Goal: Task Accomplishment & Management: Complete application form

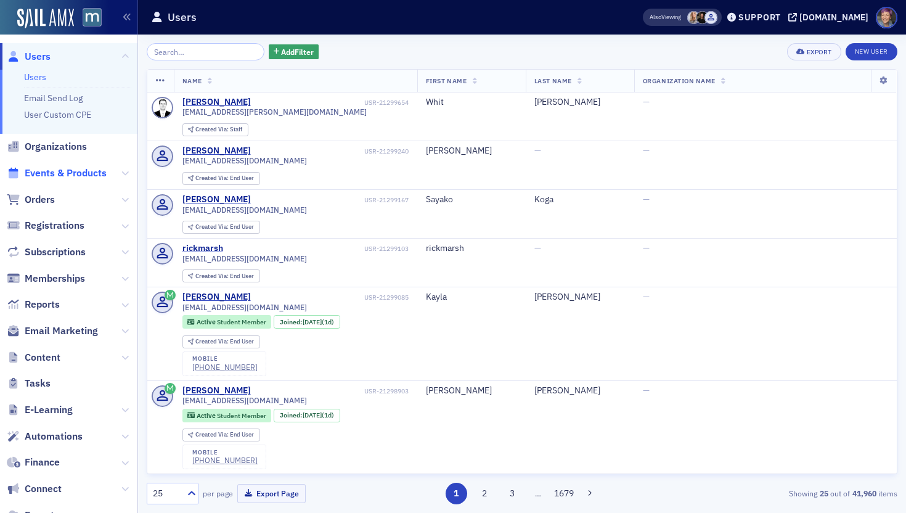
click at [63, 175] on span "Events & Products" at bounding box center [66, 173] width 82 height 14
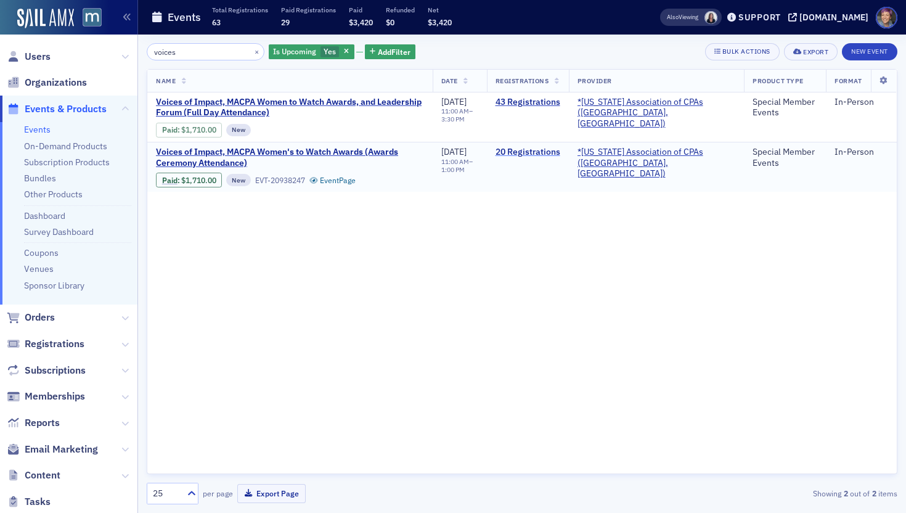
type input "voices"
click at [560, 156] on link "20 Registrations" at bounding box center [527, 152] width 65 height 11
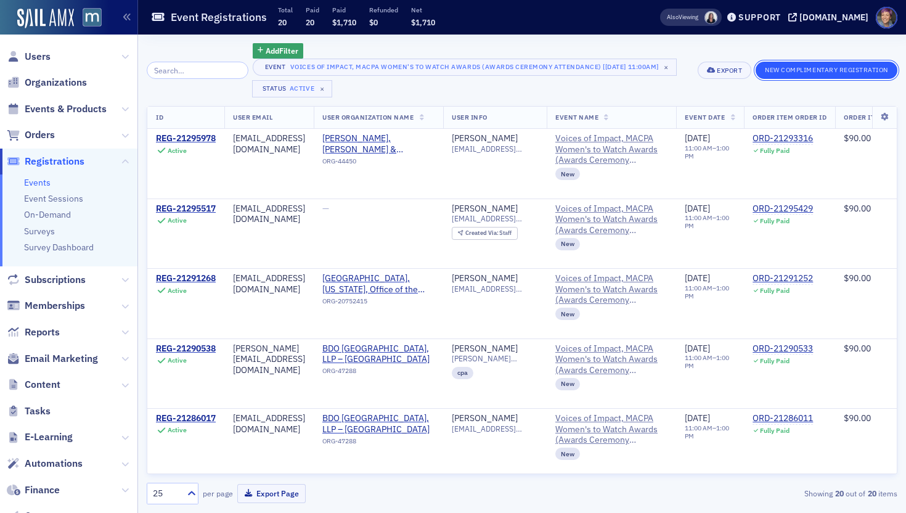
click at [821, 72] on button "New Complimentary Registration" at bounding box center [826, 70] width 142 height 17
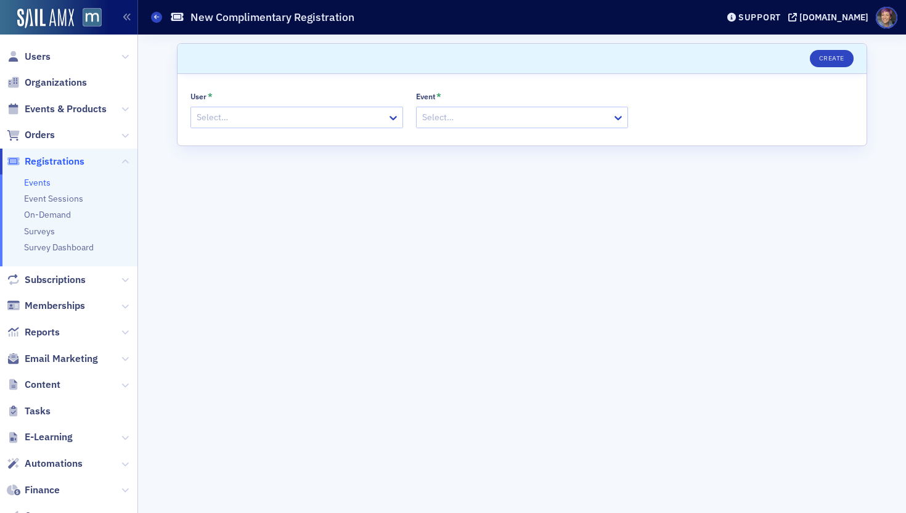
click at [297, 104] on div "User * Select…" at bounding box center [296, 109] width 213 height 37
click at [297, 120] on div at bounding box center [290, 117] width 190 height 15
type input "[PERSON_NAME]"
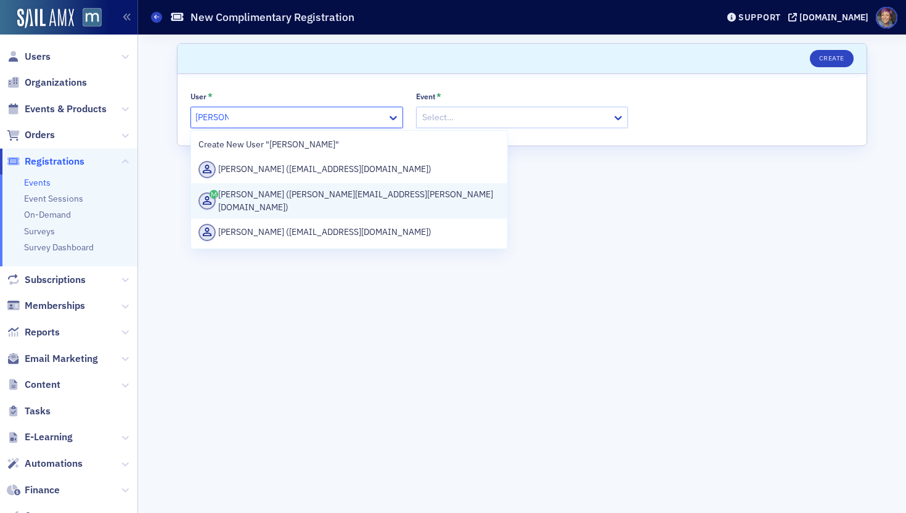
click at [297, 199] on div "[PERSON_NAME] ([PERSON_NAME][EMAIL_ADDRESS][PERSON_NAME][DOMAIN_NAME])" at bounding box center [348, 201] width 301 height 26
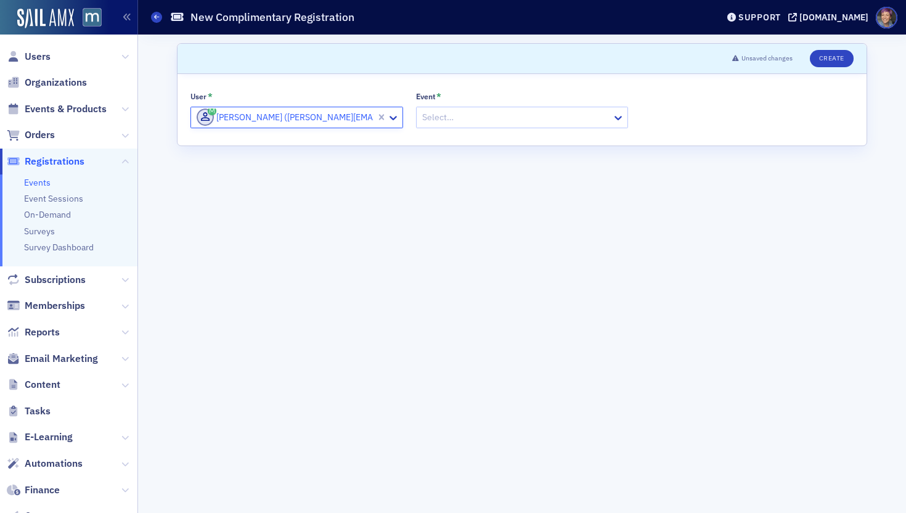
click at [462, 118] on div at bounding box center [516, 117] width 190 height 15
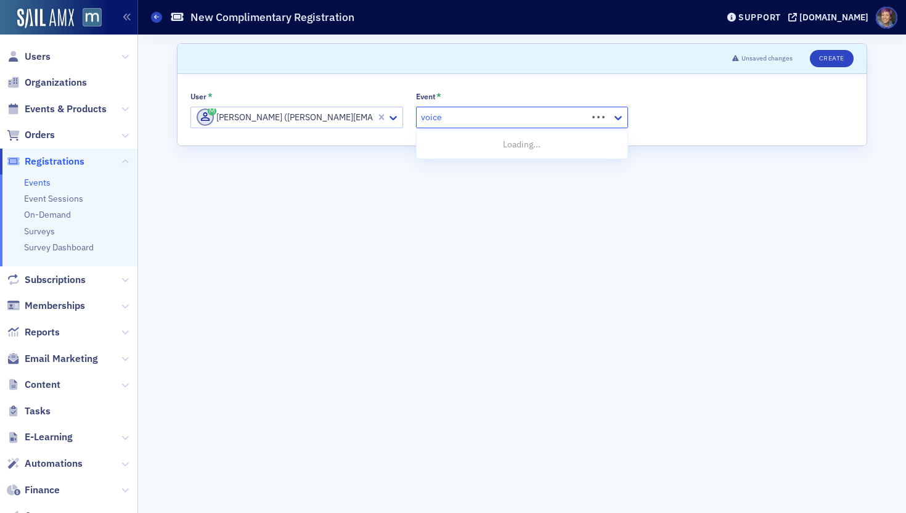
type input "voices"
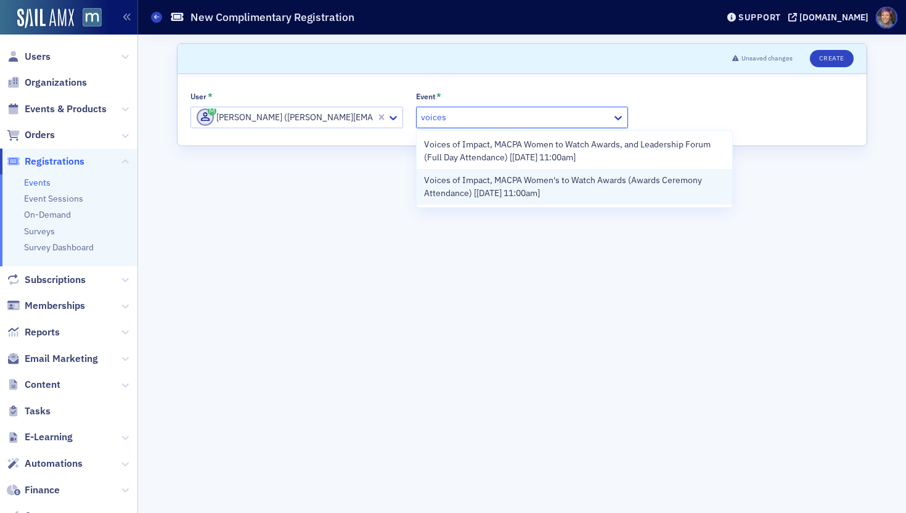
click at [450, 191] on span "Voices of Impact, MACPA Women's to Watch Awards (Awards Ceremony Attendance) [[…" at bounding box center [574, 187] width 301 height 26
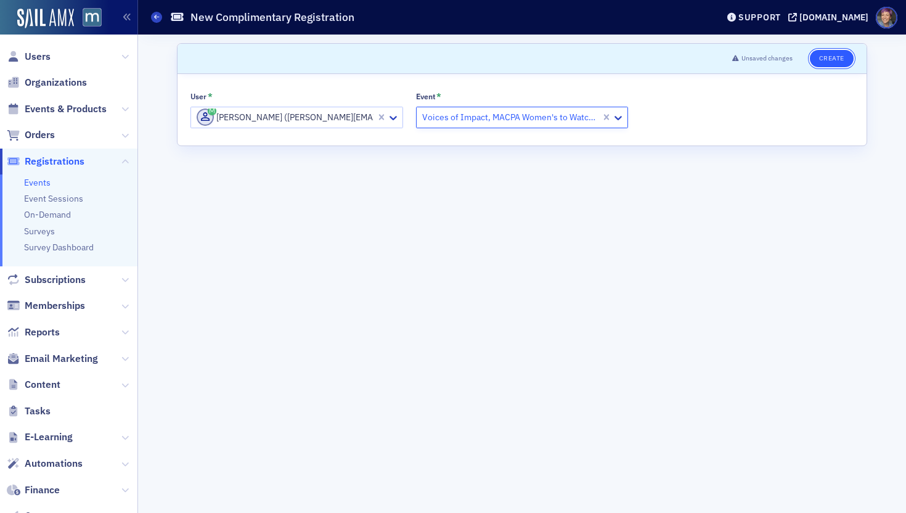
click at [824, 59] on button "Create" at bounding box center [832, 58] width 44 height 17
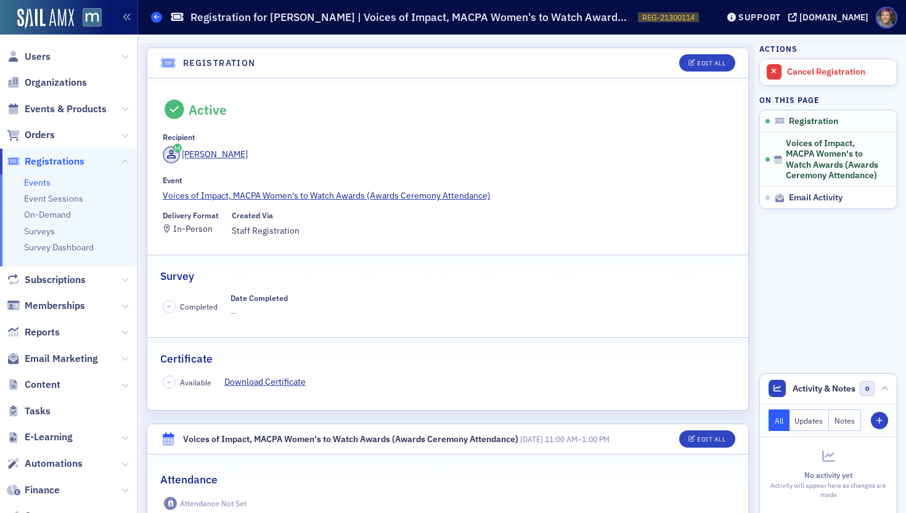
click at [157, 22] on span at bounding box center [156, 17] width 11 height 11
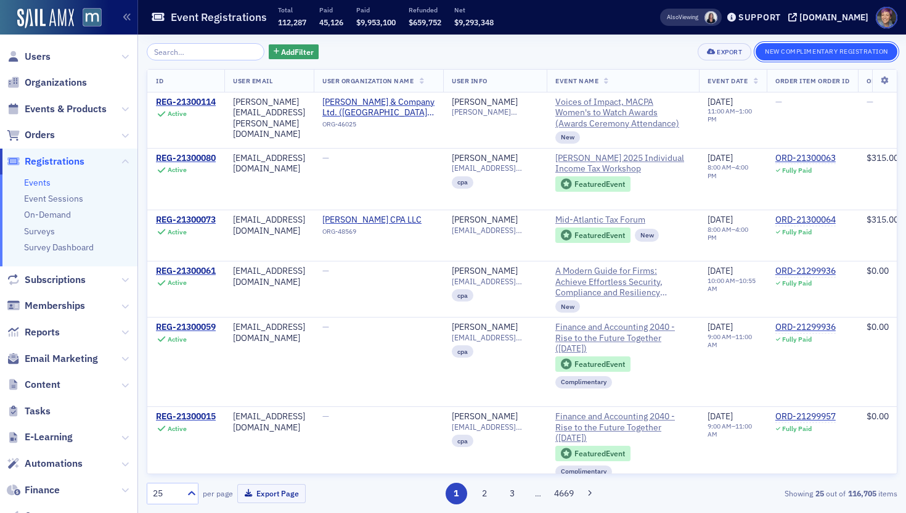
click at [837, 52] on button "New Complimentary Registration" at bounding box center [826, 51] width 142 height 17
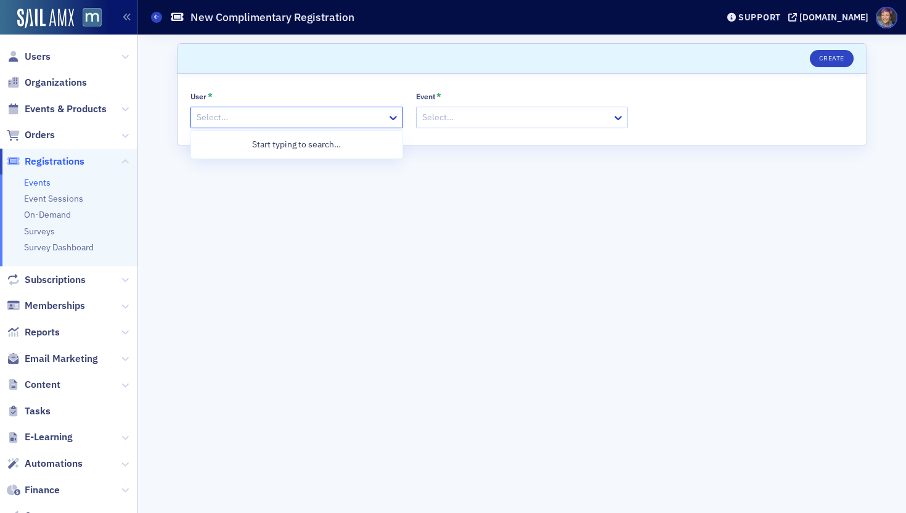
click at [297, 117] on div at bounding box center [290, 117] width 190 height 15
type input "[PERSON_NAME]"
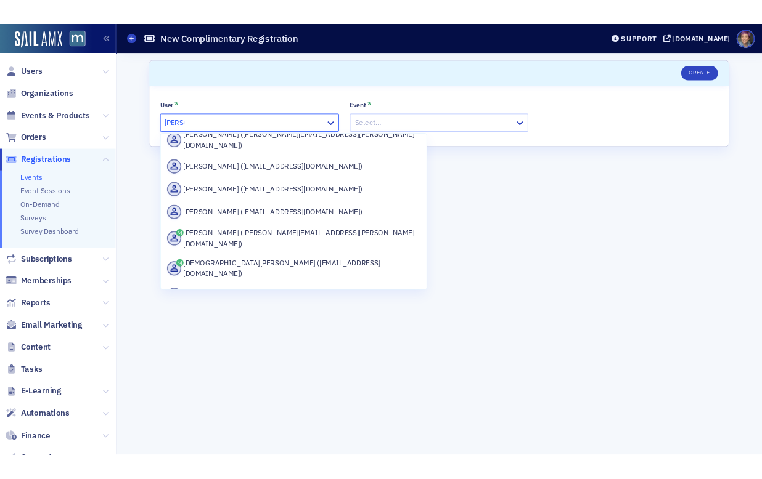
scroll to position [222, 0]
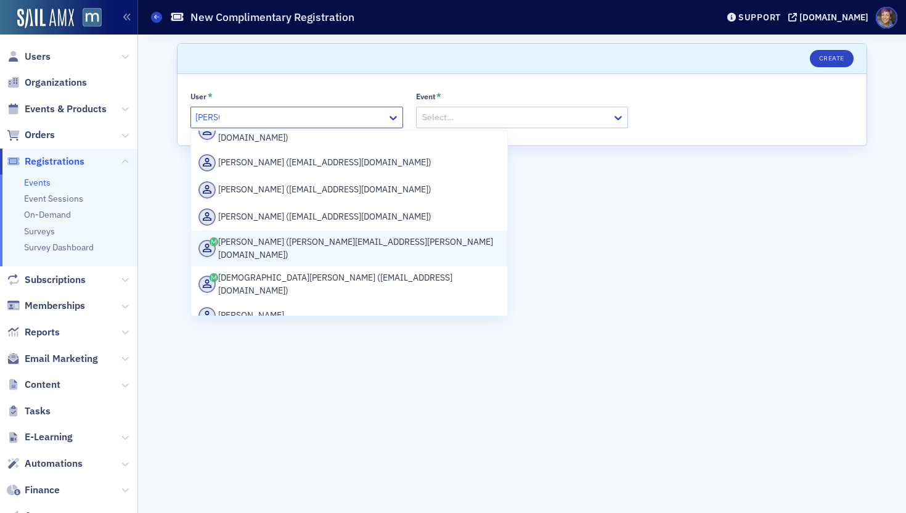
click at [349, 235] on div "[PERSON_NAME] ([PERSON_NAME][EMAIL_ADDRESS][PERSON_NAME][DOMAIN_NAME])" at bounding box center [348, 248] width 301 height 26
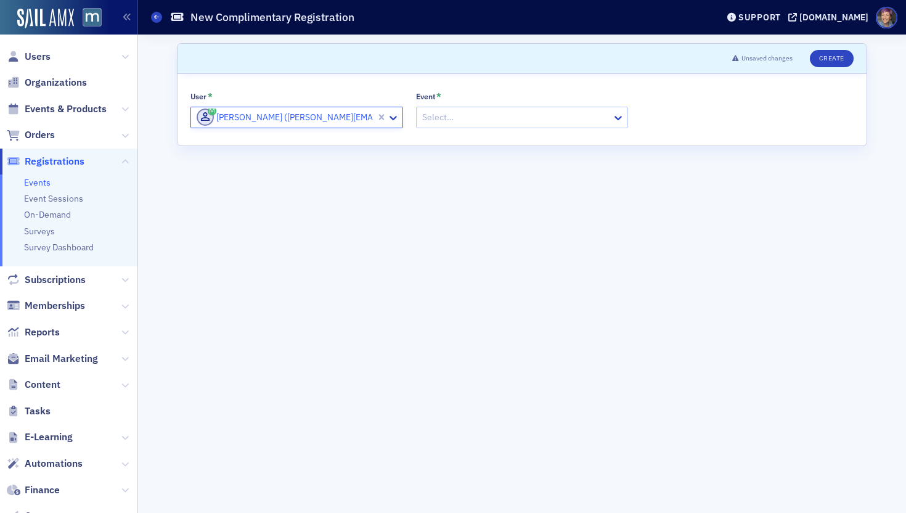
click at [460, 116] on div at bounding box center [516, 117] width 190 height 15
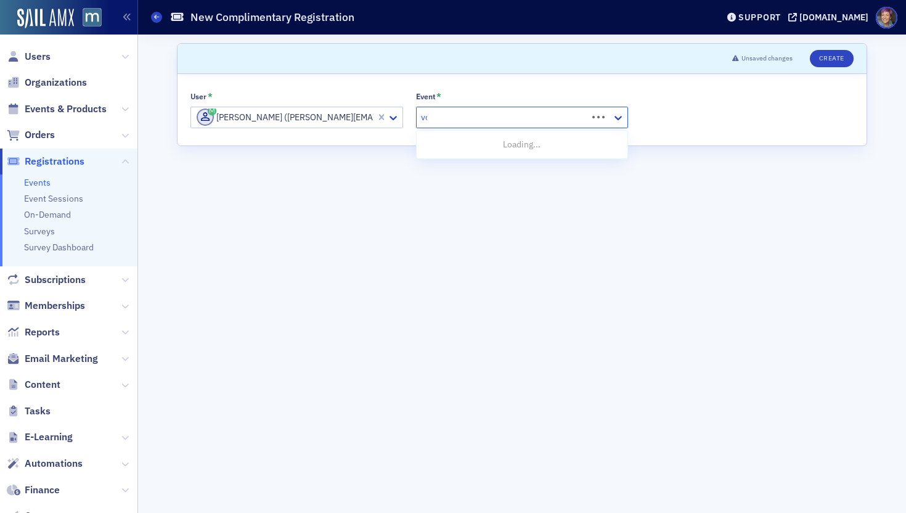
type input "voices"
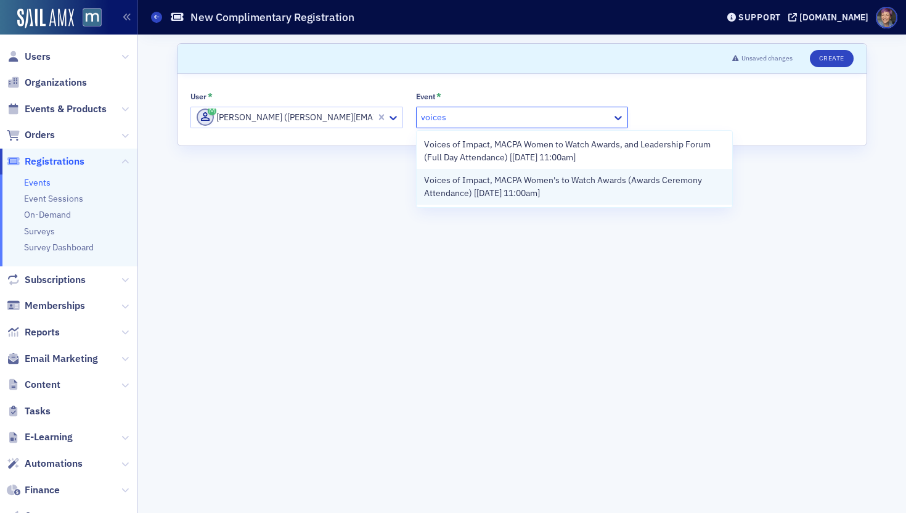
click at [489, 189] on span "Voices of Impact, MACPA Women's to Watch Awards (Awards Ceremony Attendance) [[…" at bounding box center [574, 187] width 301 height 26
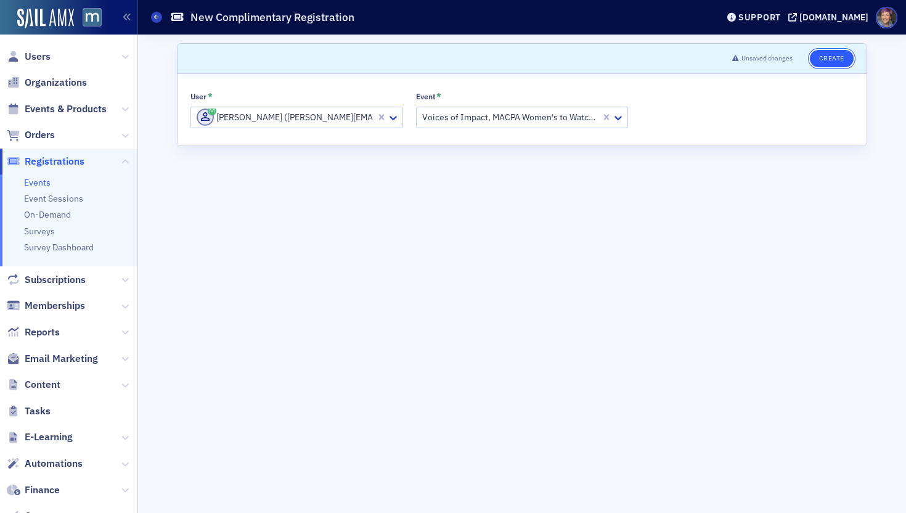
click at [823, 61] on button "Create" at bounding box center [832, 58] width 44 height 17
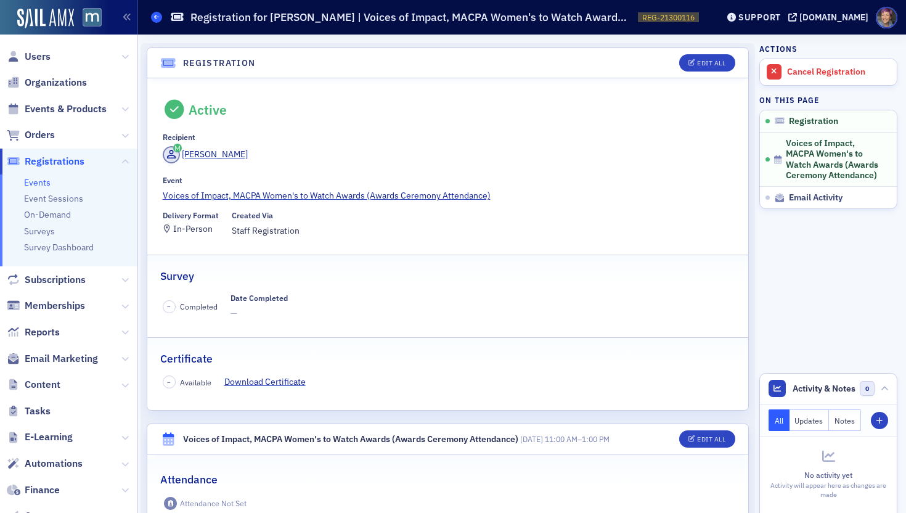
click at [151, 14] on link "Events" at bounding box center [156, 17] width 11 height 11
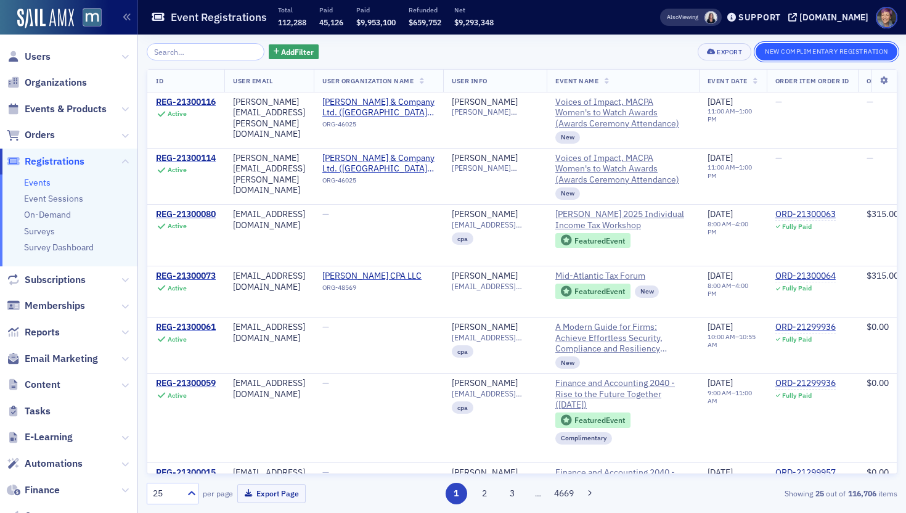
click at [861, 49] on button "New Complimentary Registration" at bounding box center [826, 51] width 142 height 17
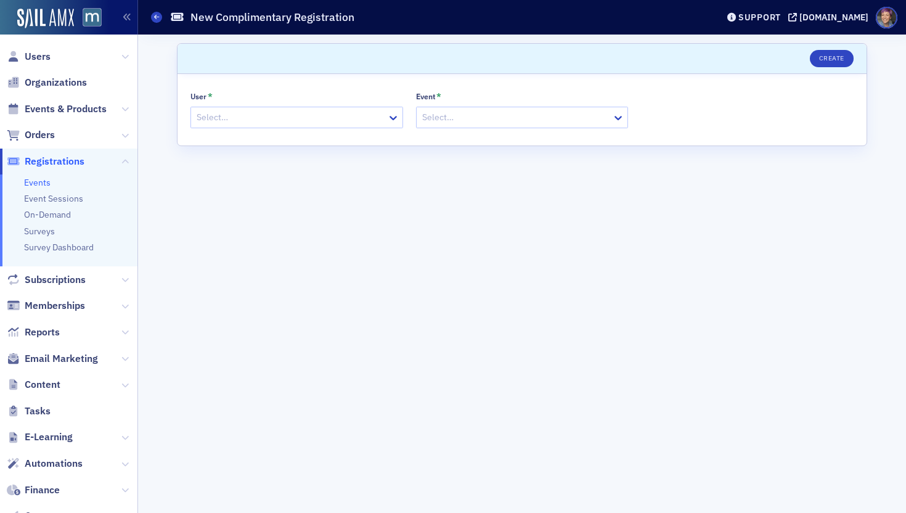
click at [222, 117] on div at bounding box center [290, 117] width 190 height 15
type input "[PERSON_NAME]"
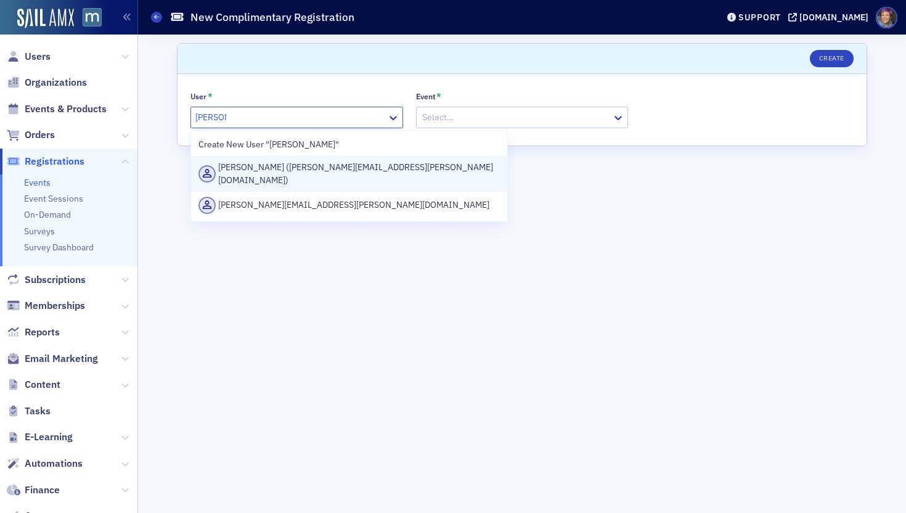
click at [252, 174] on div "[PERSON_NAME] ([PERSON_NAME][EMAIL_ADDRESS][PERSON_NAME][DOMAIN_NAME])" at bounding box center [348, 174] width 301 height 26
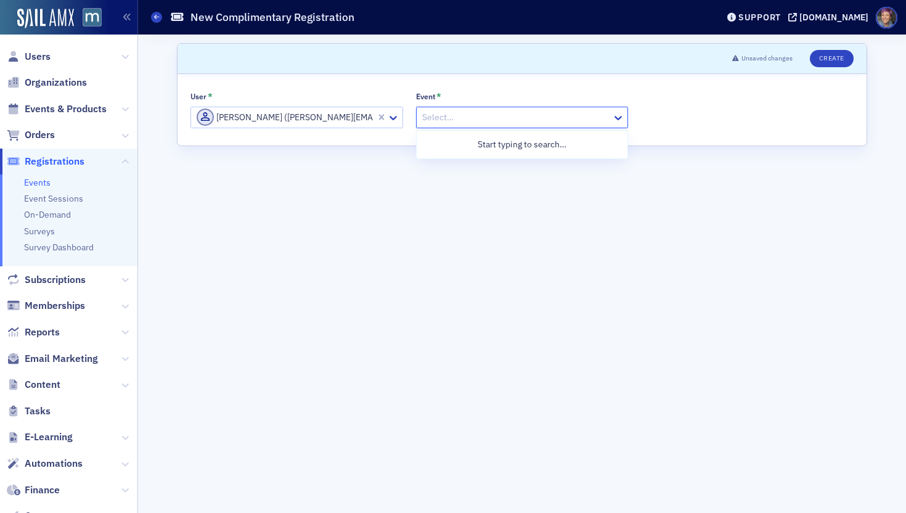
click at [504, 121] on div at bounding box center [516, 117] width 190 height 15
type input "voices"
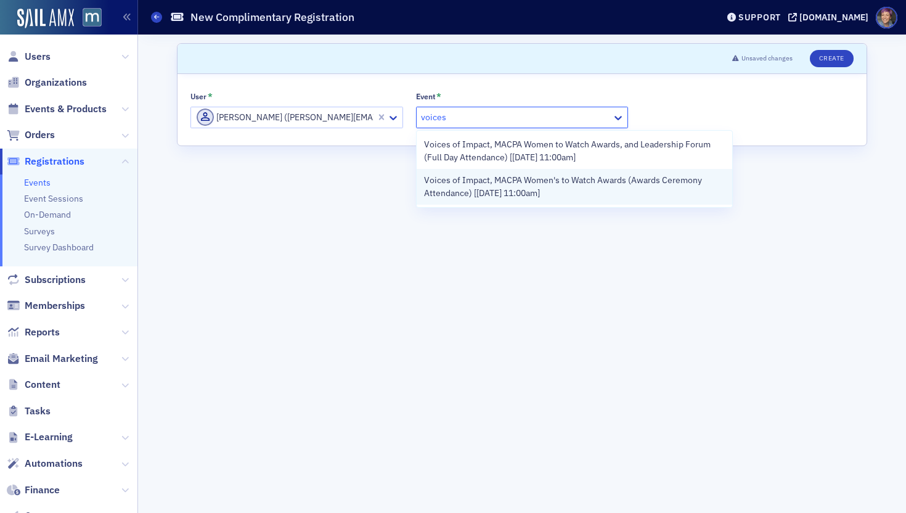
click at [500, 186] on span "Voices of Impact, MACPA Women's to Watch Awards (Awards Ceremony Attendance) [[…" at bounding box center [574, 187] width 301 height 26
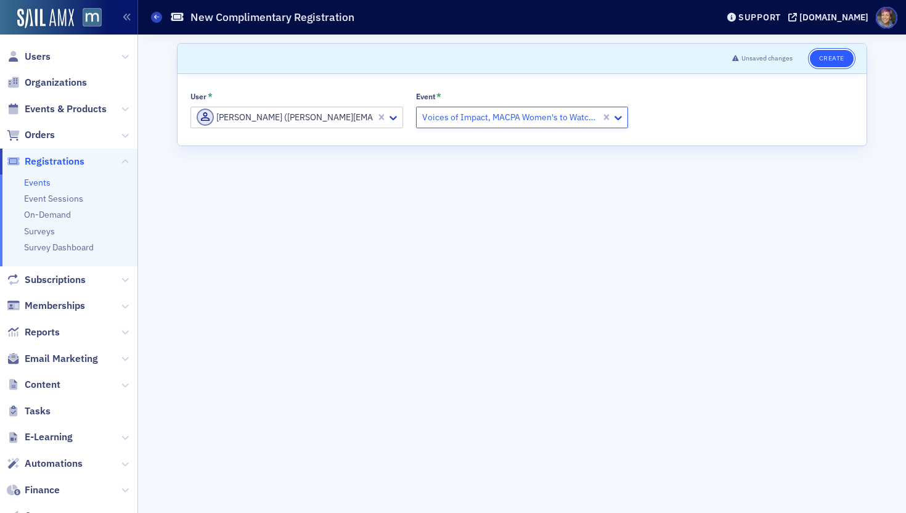
click at [831, 57] on button "Create" at bounding box center [832, 58] width 44 height 17
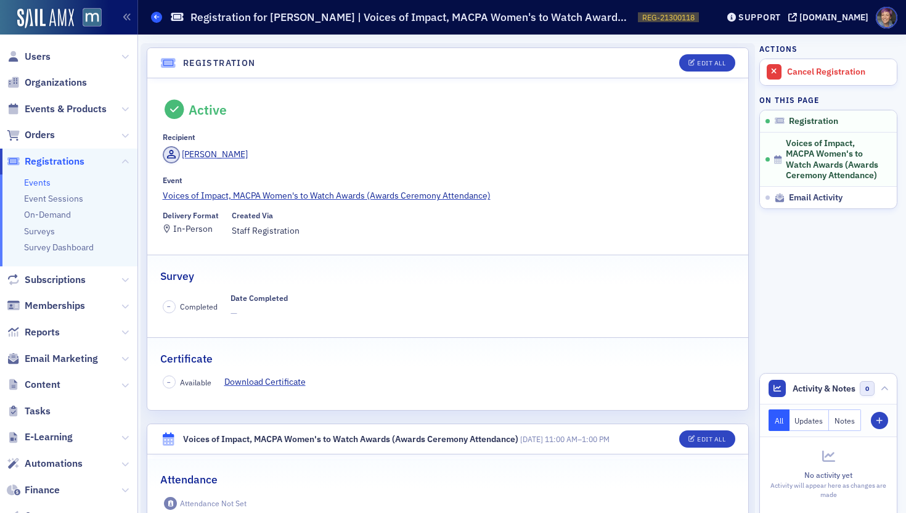
click at [155, 18] on icon at bounding box center [156, 17] width 5 height 6
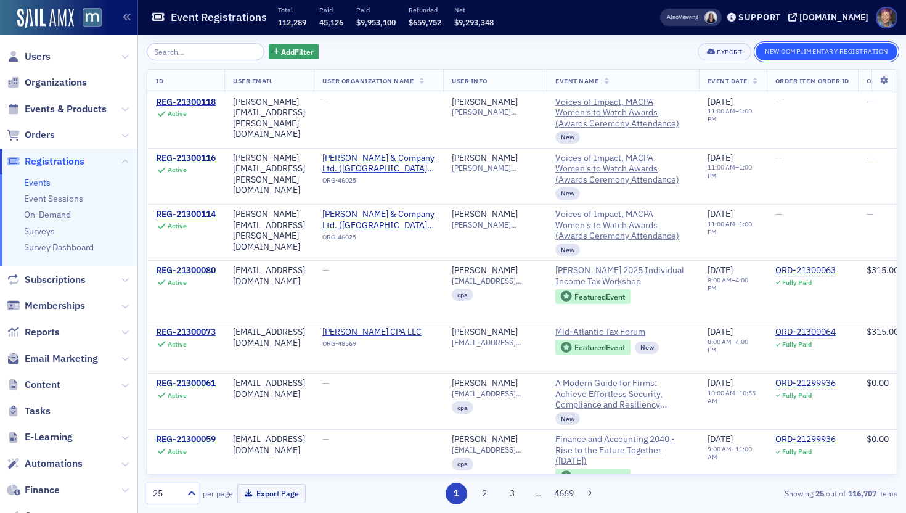
click at [827, 50] on button "New Complimentary Registration" at bounding box center [826, 51] width 142 height 17
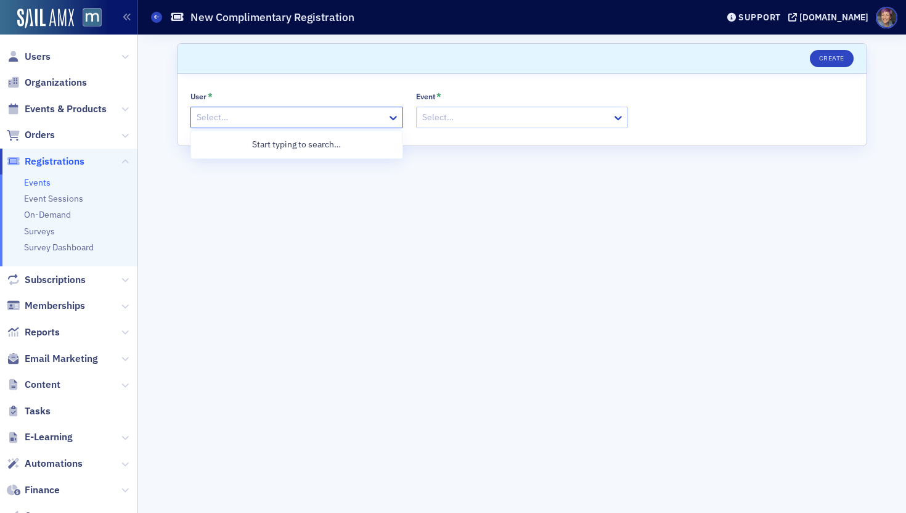
click at [263, 123] on div at bounding box center [290, 117] width 190 height 15
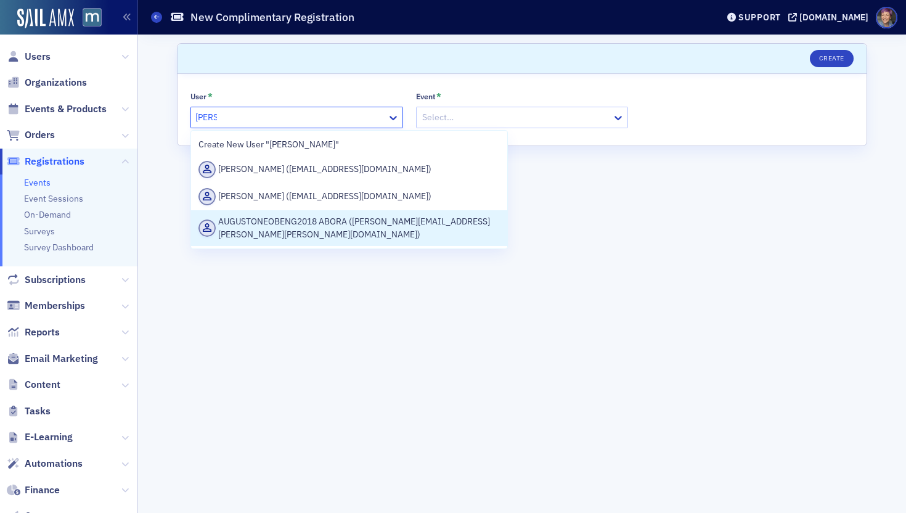
type input "[PERSON_NAME]"
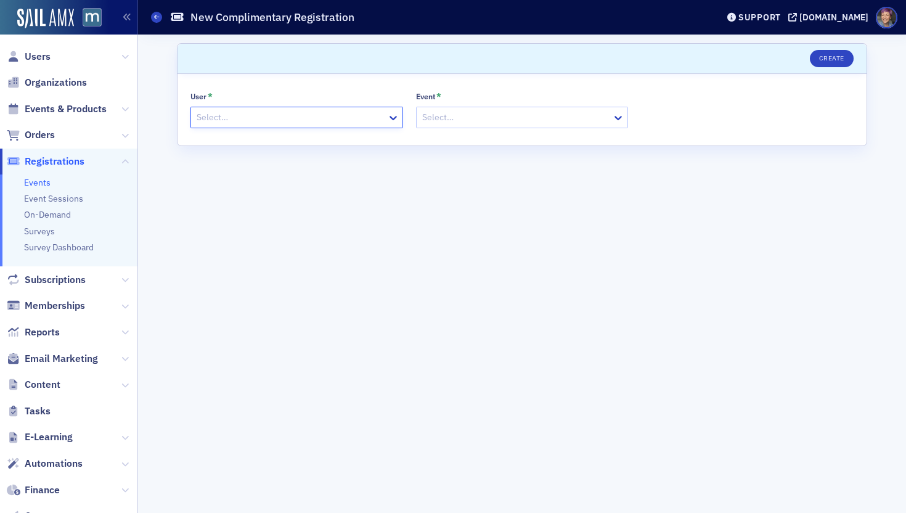
click at [227, 121] on div at bounding box center [290, 117] width 190 height 15
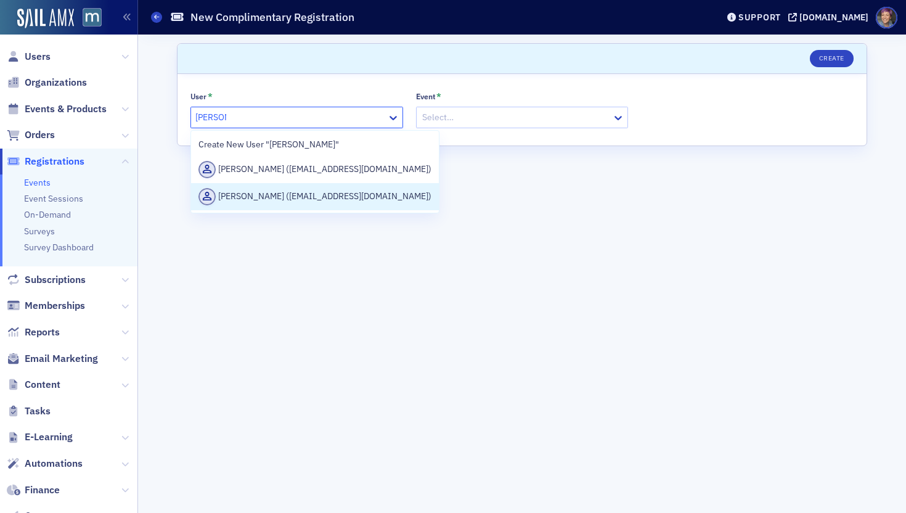
type input "[PERSON_NAME]"
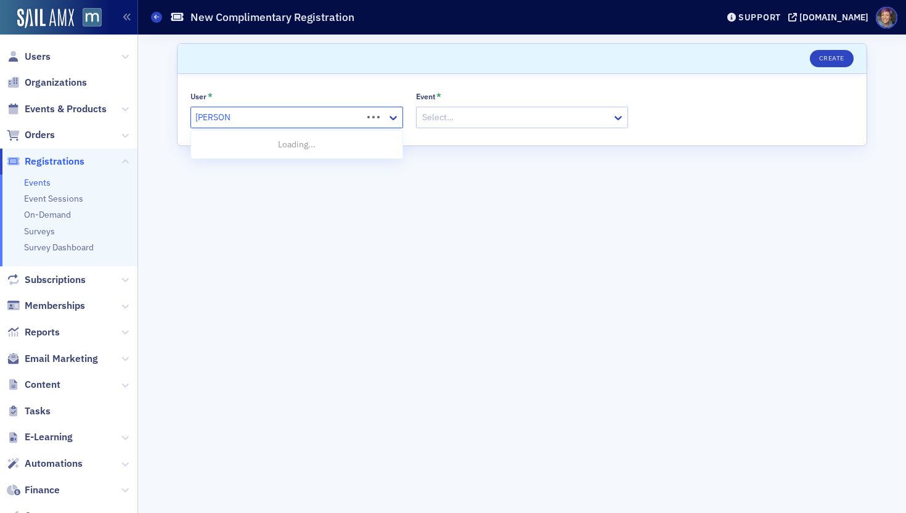
type input "[PERSON_NAME]"
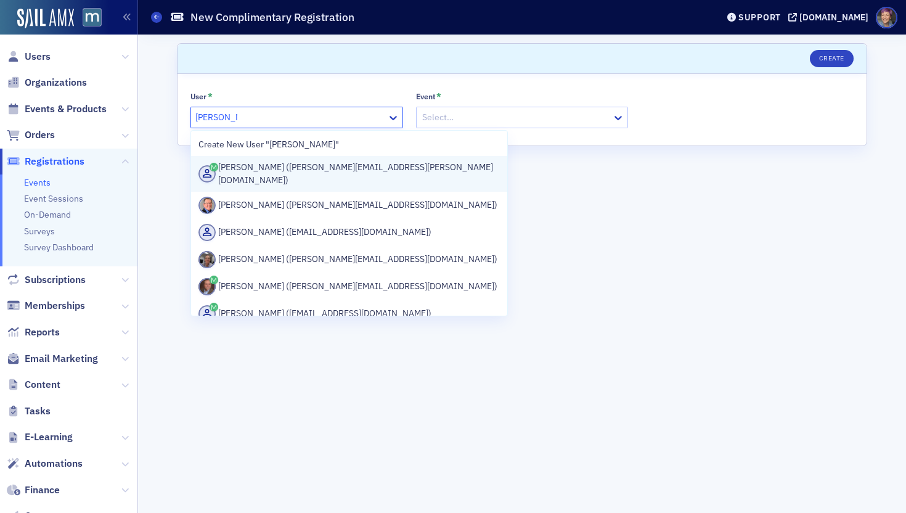
click at [245, 165] on div "[PERSON_NAME] ([PERSON_NAME][EMAIL_ADDRESS][PERSON_NAME][DOMAIN_NAME])" at bounding box center [348, 174] width 301 height 26
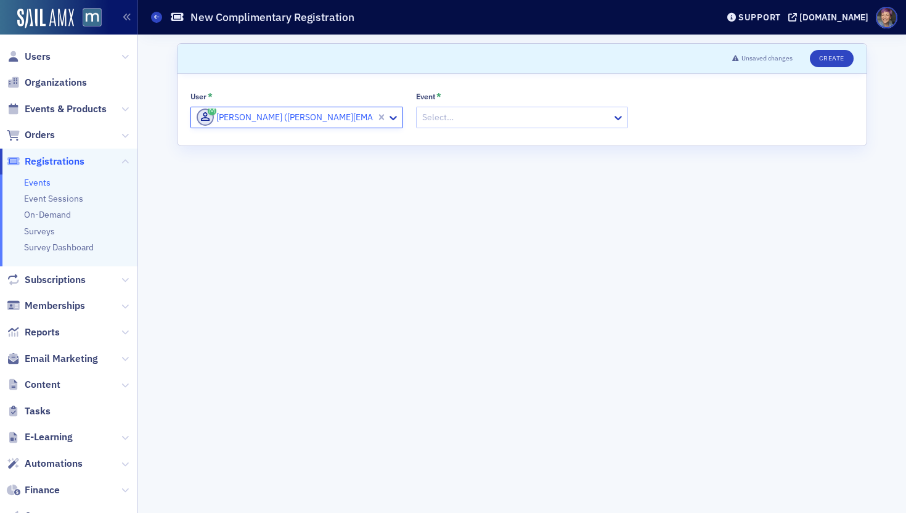
click at [526, 121] on div at bounding box center [516, 117] width 190 height 15
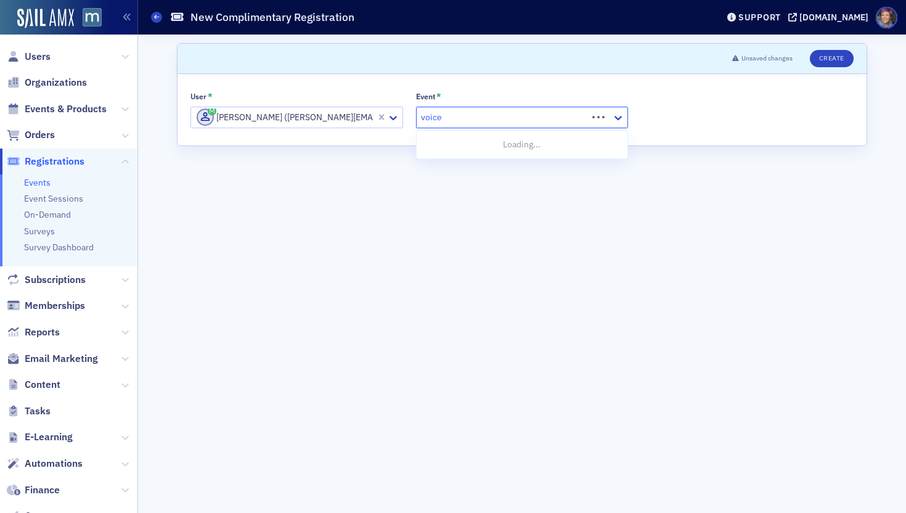
type input "voices"
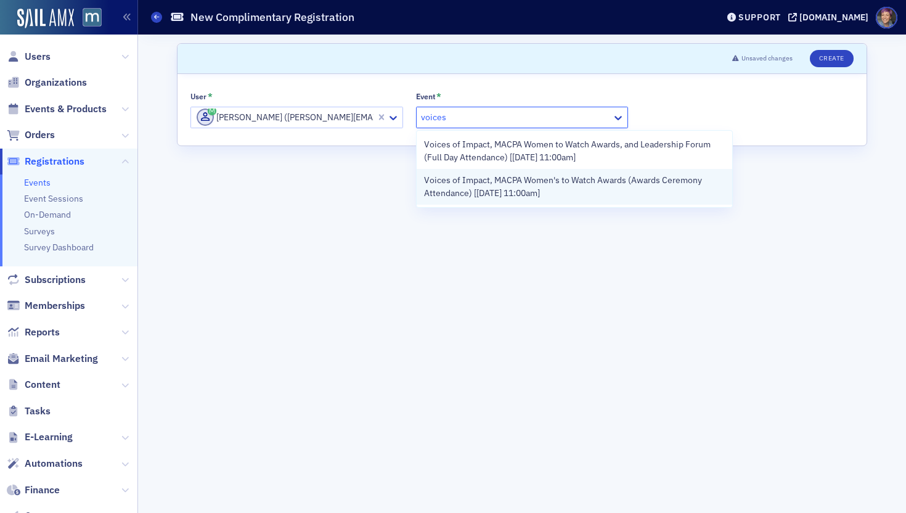
click at [528, 187] on span "Voices of Impact, MACPA Women's to Watch Awards (Awards Ceremony Attendance) [[…" at bounding box center [574, 187] width 301 height 26
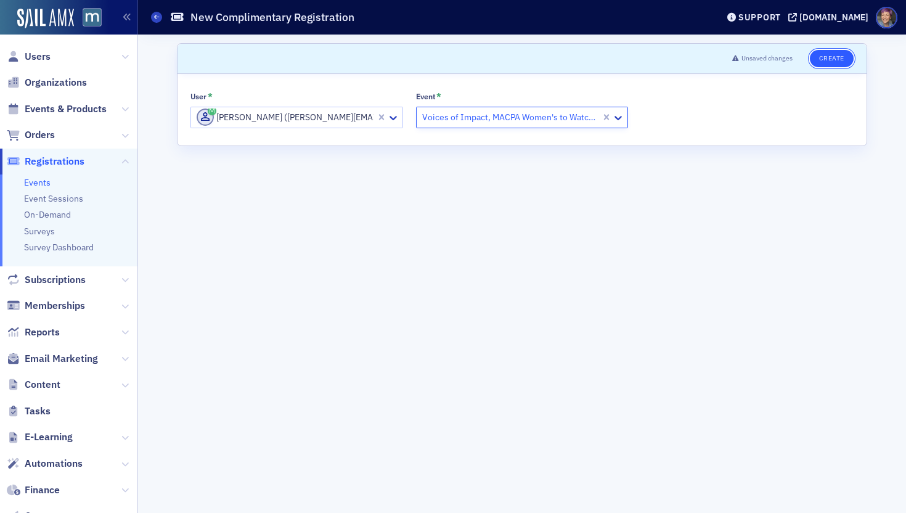
click at [833, 57] on button "Create" at bounding box center [832, 58] width 44 height 17
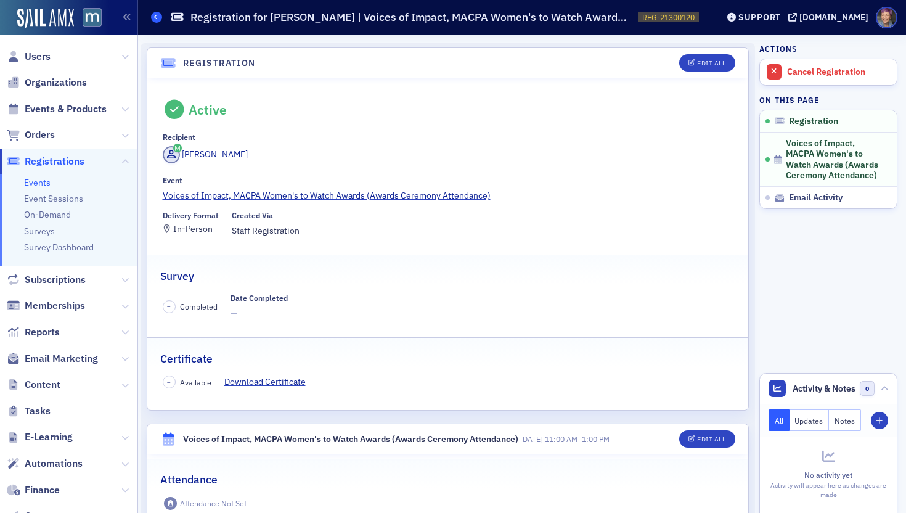
click at [159, 17] on span at bounding box center [156, 17] width 11 height 11
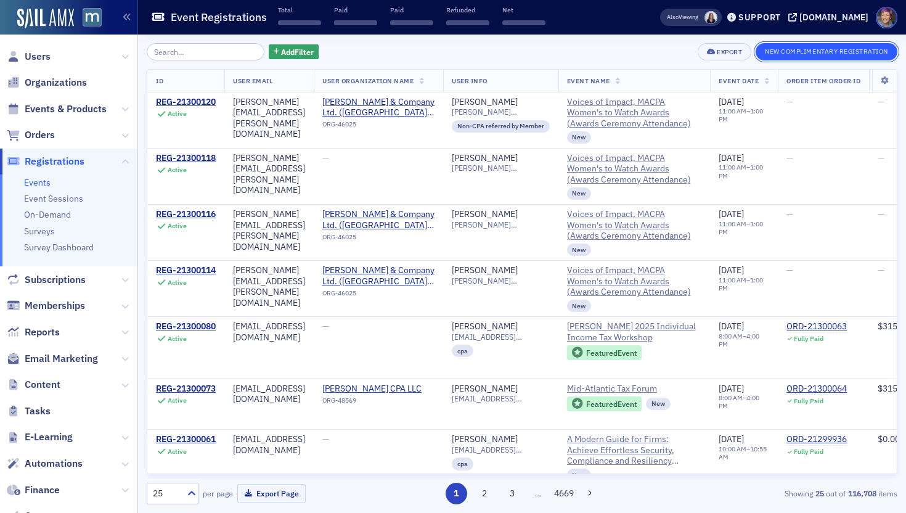
click at [821, 52] on button "New Complimentary Registration" at bounding box center [826, 51] width 142 height 17
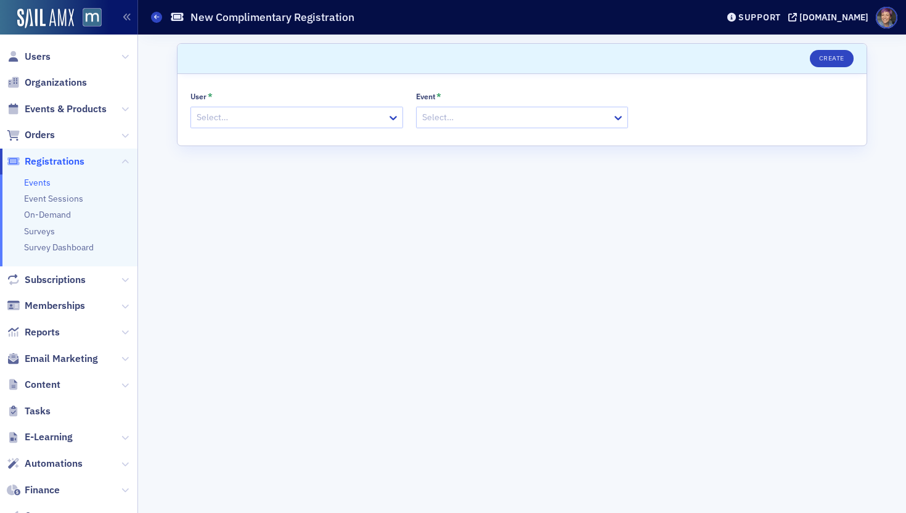
click at [307, 123] on div at bounding box center [290, 117] width 190 height 15
paste input "[EMAIL_ADDRESS][DOMAIN_NAME]"
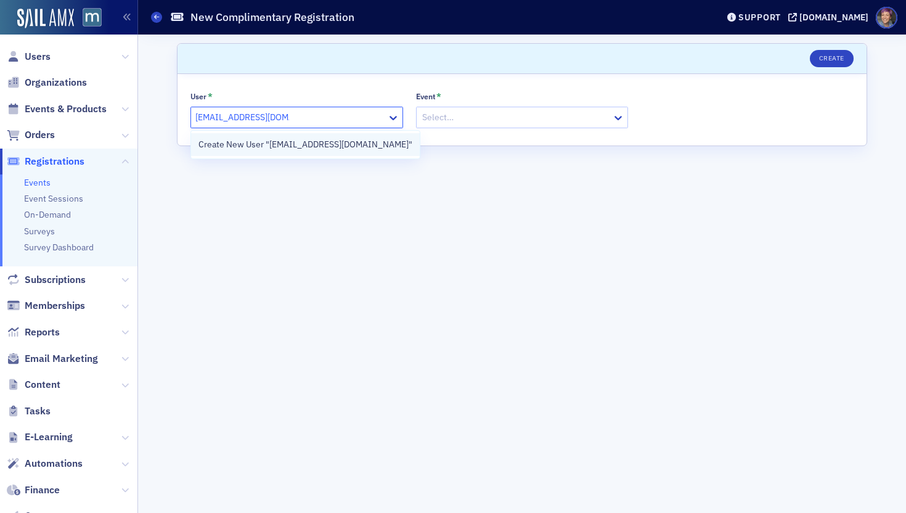
click at [307, 147] on div "Create New User "[EMAIL_ADDRESS][DOMAIN_NAME]"" at bounding box center [305, 144] width 214 height 13
type input "[EMAIL_ADDRESS][DOMAIN_NAME]"
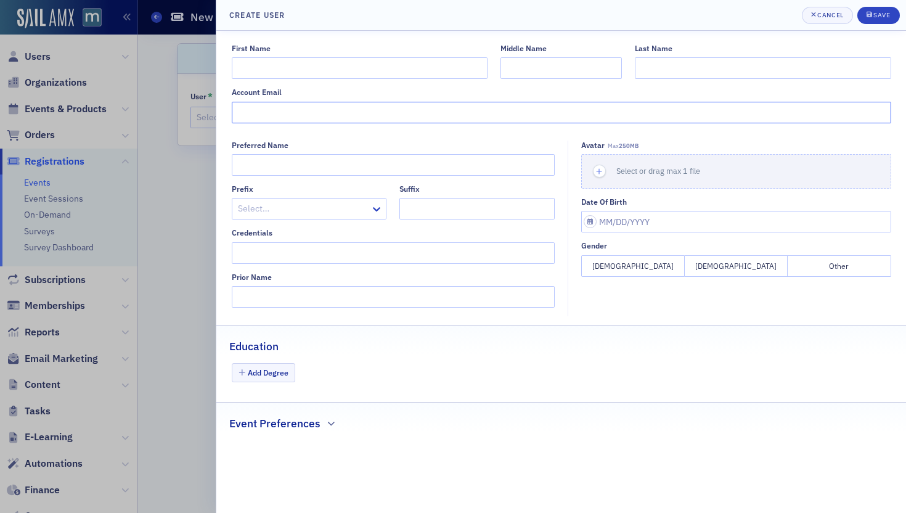
click at [296, 108] on input "Account Email" at bounding box center [561, 113] width 659 height 22
paste input "[EMAIL_ADDRESS][DOMAIN_NAME]"
type input "[EMAIL_ADDRESS][DOMAIN_NAME]"
click at [311, 73] on input "First Name" at bounding box center [360, 68] width 256 height 22
type input "[PERSON_NAME]"
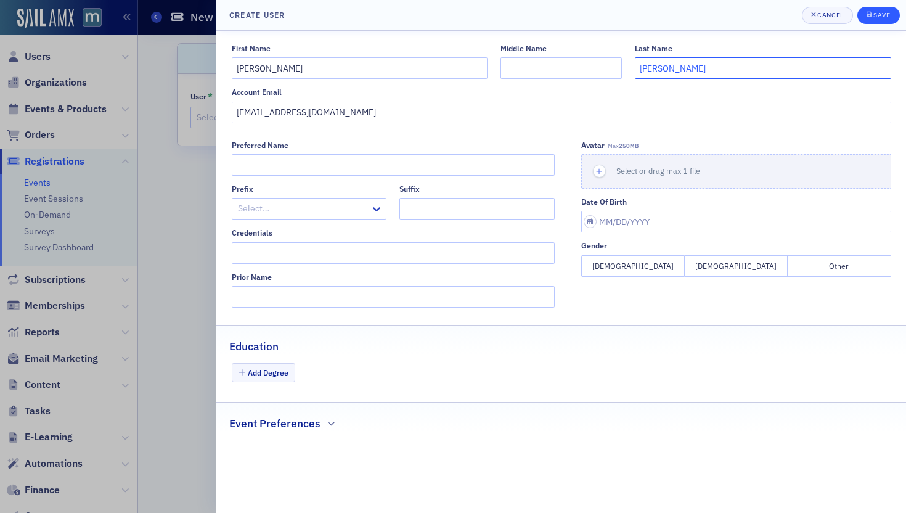
type input "[PERSON_NAME]"
click at [874, 15] on div "Save" at bounding box center [881, 15] width 17 height 7
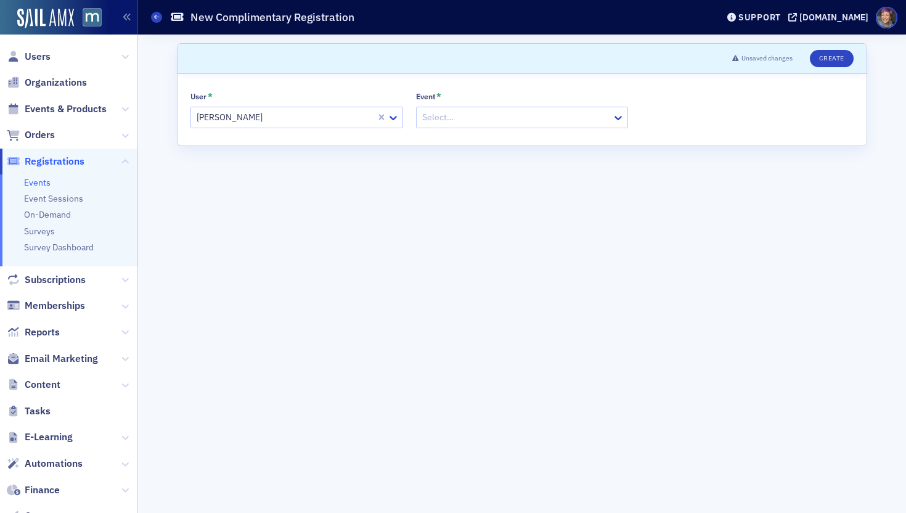
click at [545, 119] on div at bounding box center [516, 117] width 190 height 15
type input "voices"
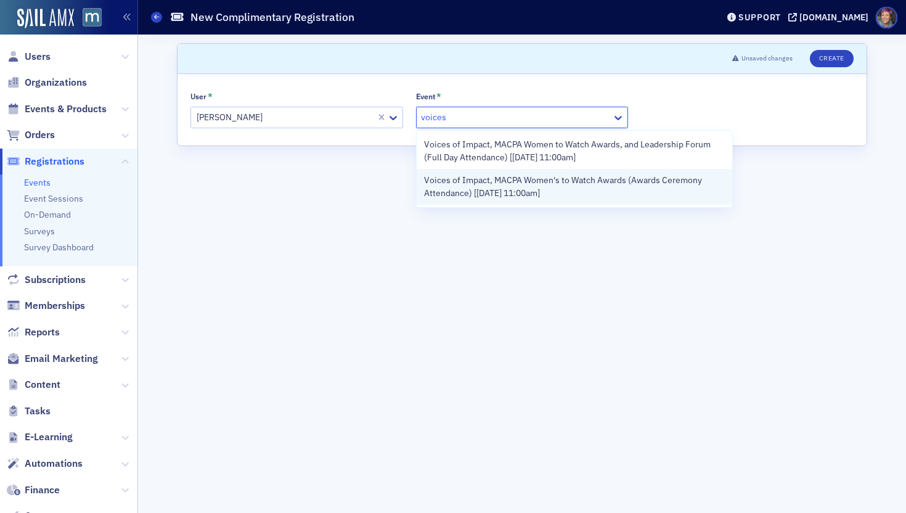
click at [526, 195] on span "Voices of Impact, MACPA Women's to Watch Awards (Awards Ceremony Attendance) [[…" at bounding box center [574, 187] width 301 height 26
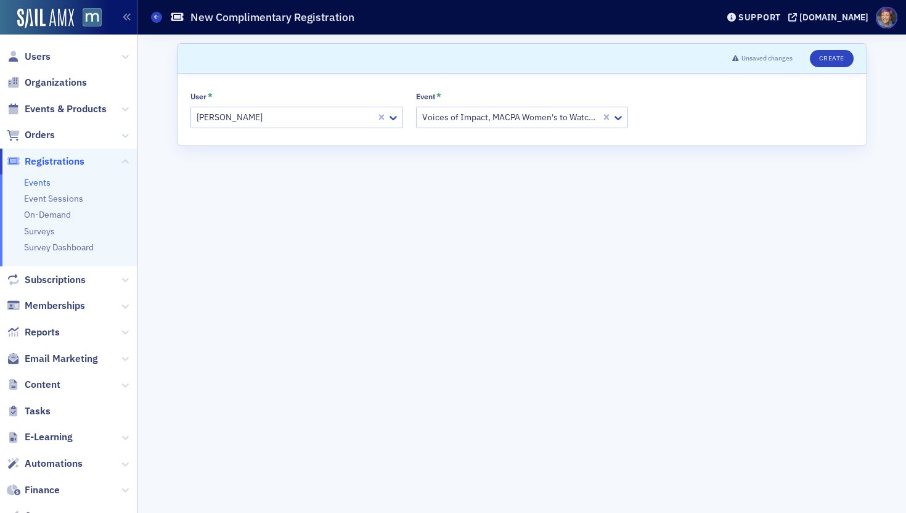
click at [836, 49] on header "Unsaved changes Create" at bounding box center [521, 59] width 689 height 30
click at [838, 62] on button "Create" at bounding box center [832, 58] width 44 height 17
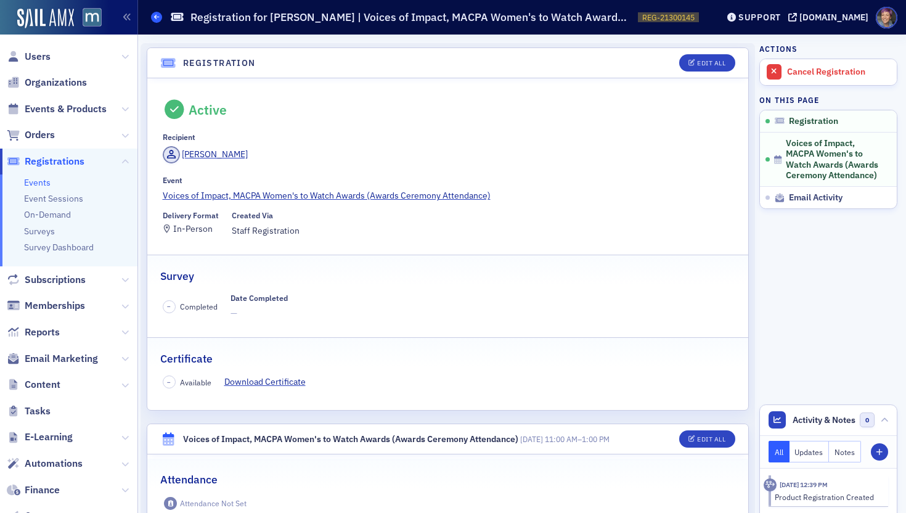
click at [156, 20] on span at bounding box center [156, 17] width 11 height 11
